Goal: Go to known website: Access a specific website the user already knows

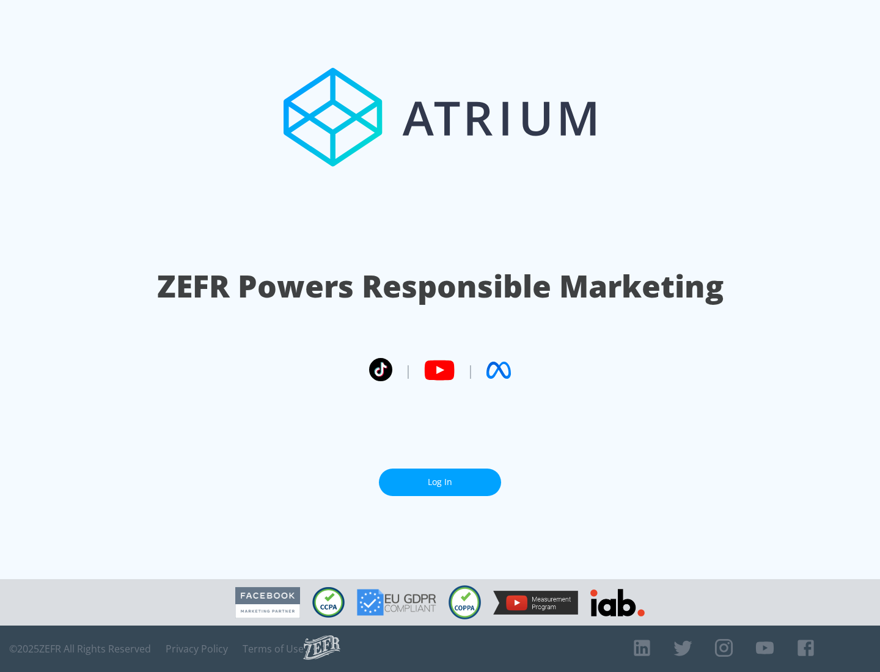
click at [440, 482] on link "Log In" at bounding box center [440, 481] width 122 height 27
